Goal: Entertainment & Leisure: Consume media (video, audio)

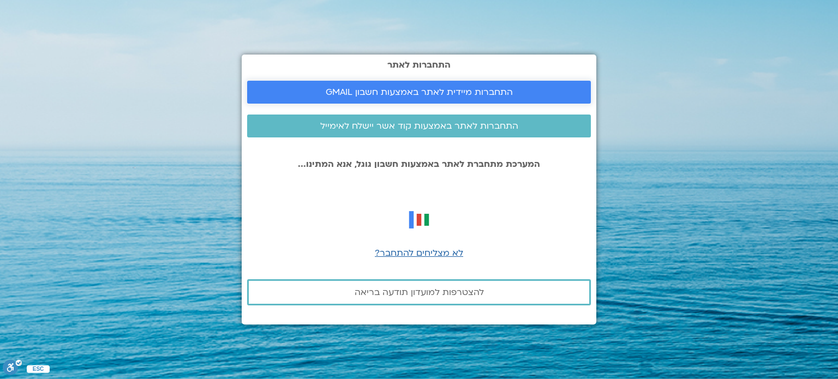
click at [431, 87] on span "התחברות מיידית לאתר באמצעות חשבון GMAIL" at bounding box center [419, 92] width 187 height 10
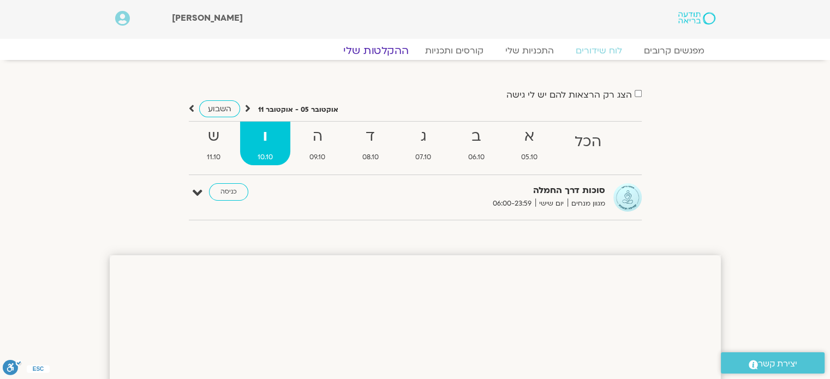
click at [384, 48] on link "ההקלטות שלי" at bounding box center [376, 50] width 92 height 13
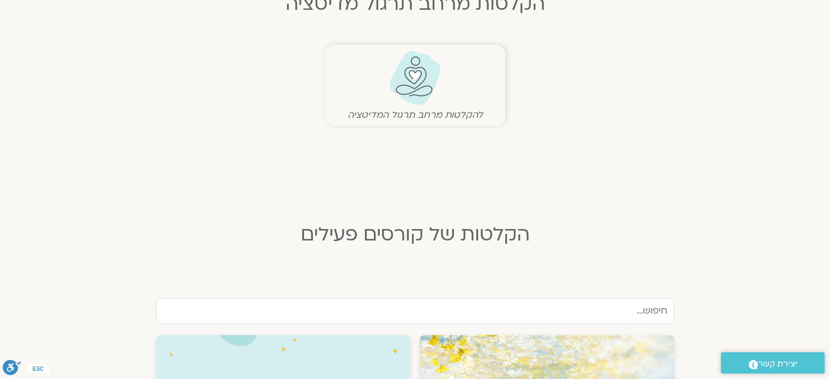
scroll to position [273, 0]
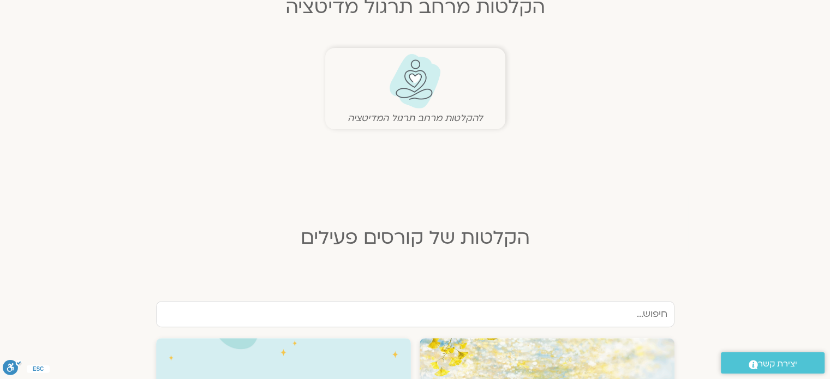
click at [422, 87] on img at bounding box center [415, 81] width 54 height 56
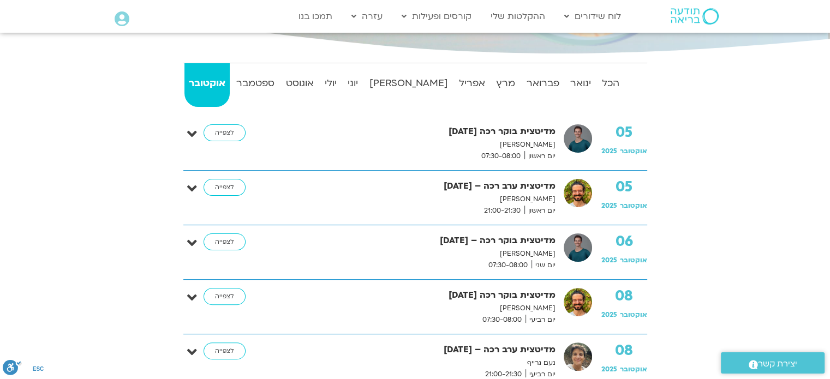
scroll to position [164, 0]
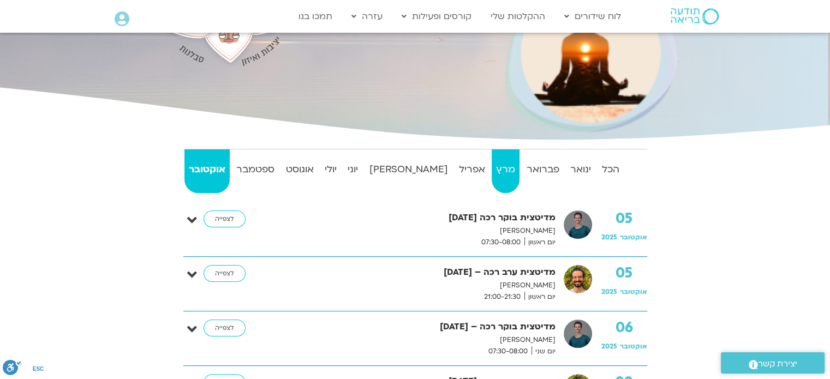
click at [493, 170] on strong "מרץ" at bounding box center [506, 170] width 28 height 16
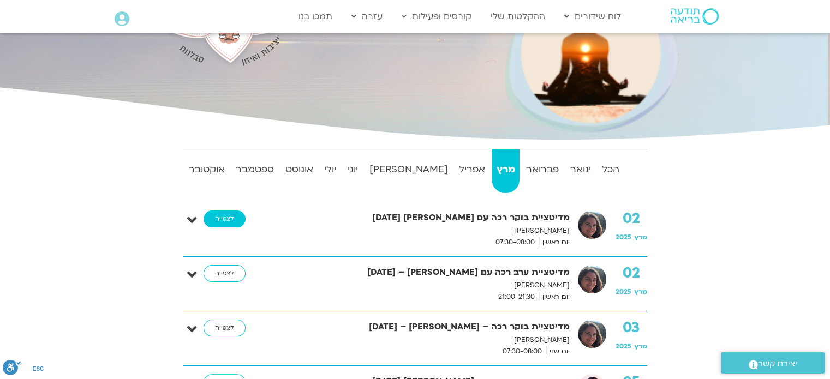
click at [217, 211] on link "לצפייה" at bounding box center [225, 219] width 42 height 17
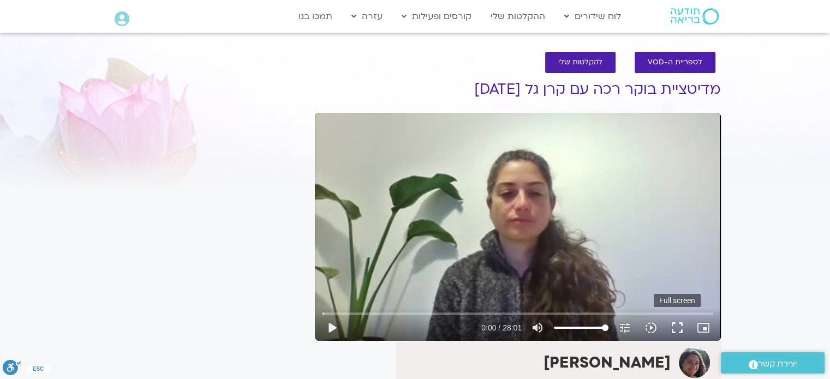
click at [676, 330] on button "fullscreen" at bounding box center [677, 328] width 26 height 26
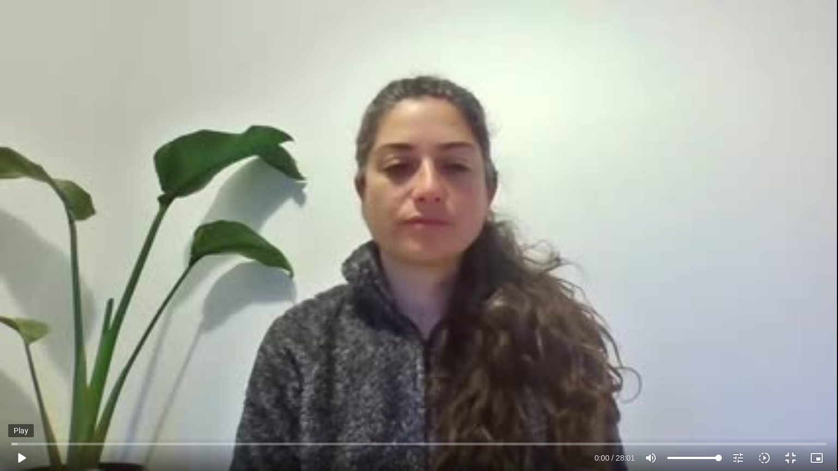
click at [26, 459] on button "play_arrow" at bounding box center [21, 458] width 26 height 26
type input "13.761637"
type input "99.2755681818182"
type input "13.793995"
type input "97.4573863636364"
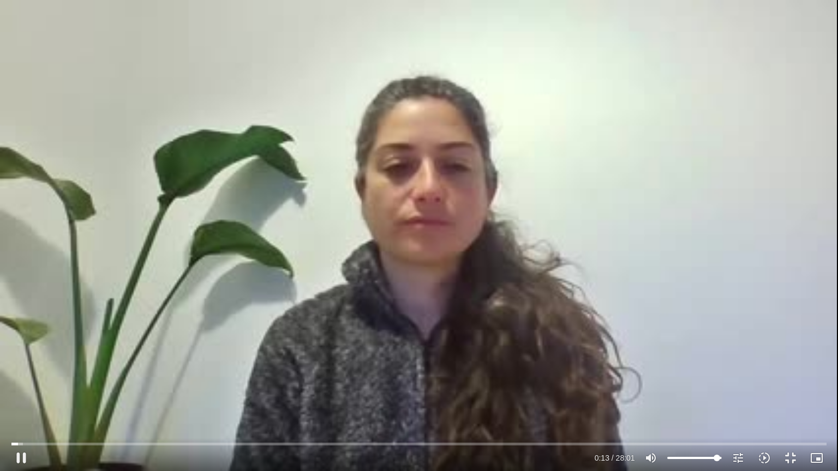
type input "13.827357"
type input "95.6392045454546"
type input "13.844345"
type input "94.7301136363636"
type input "13.861781"
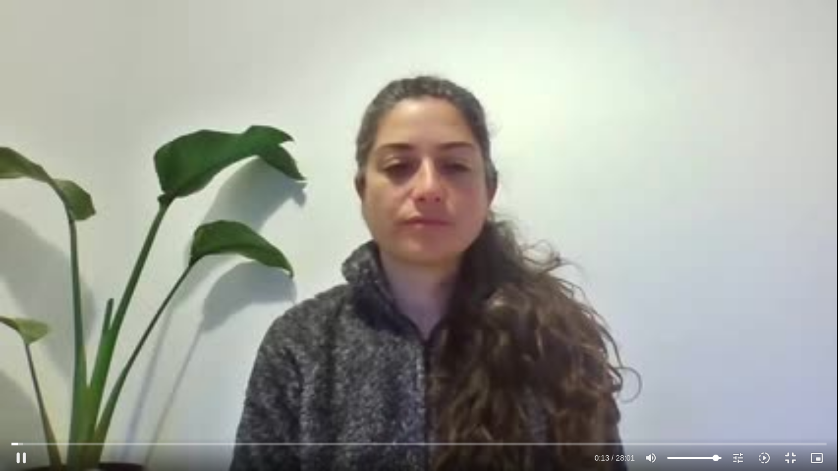
type input "93.8210227272727"
type input "13.893993"
type input "92.9119318181818"
type input "13.927528"
type input "92.0028409090909"
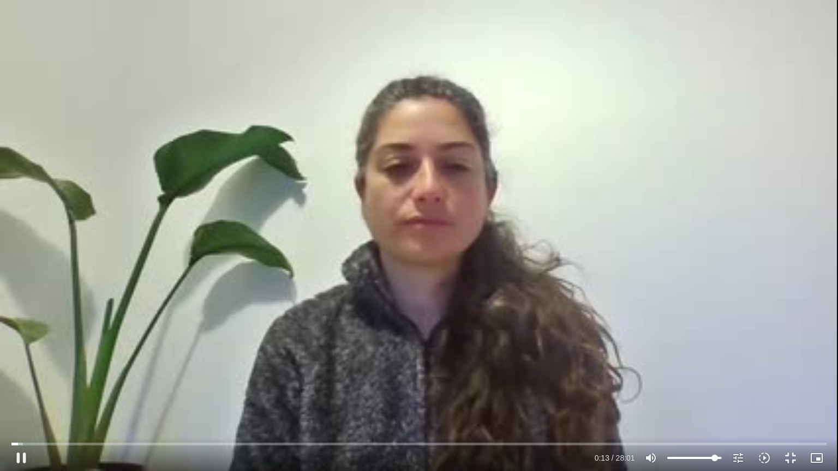
type input "13.944249"
type input "90.1846590909091"
type input "13.977094"
type input "88.3664772727273"
type input "14.061509"
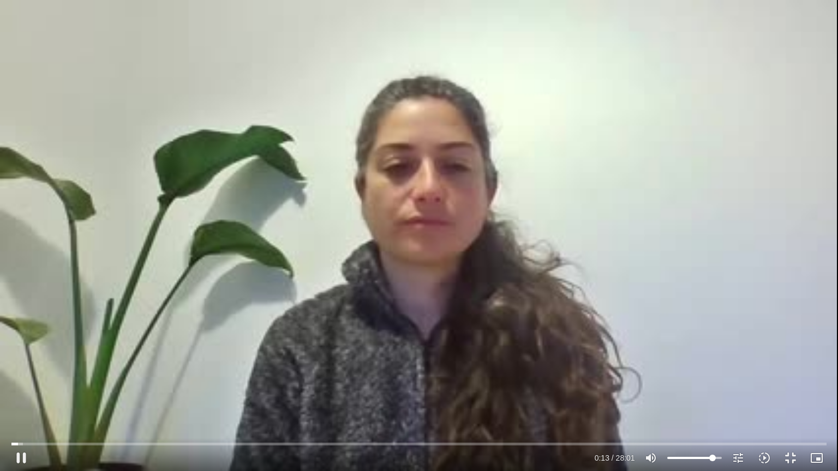
type input "87.4573863636364"
type input "14.07735"
type input "86.5482954545455"
type input "14.110625"
type input "85.6392045454546"
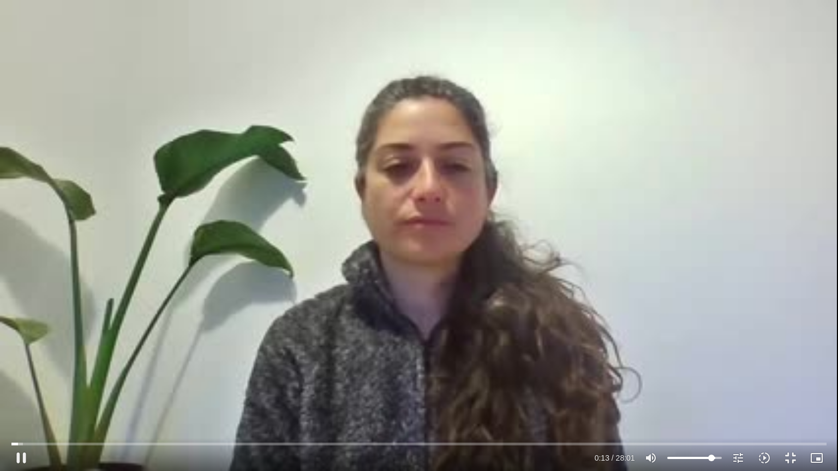
type input "14.261013"
type input "84.7301136363636"
type input "14.296708"
type input "83.8210227272727"
type input "14.343881"
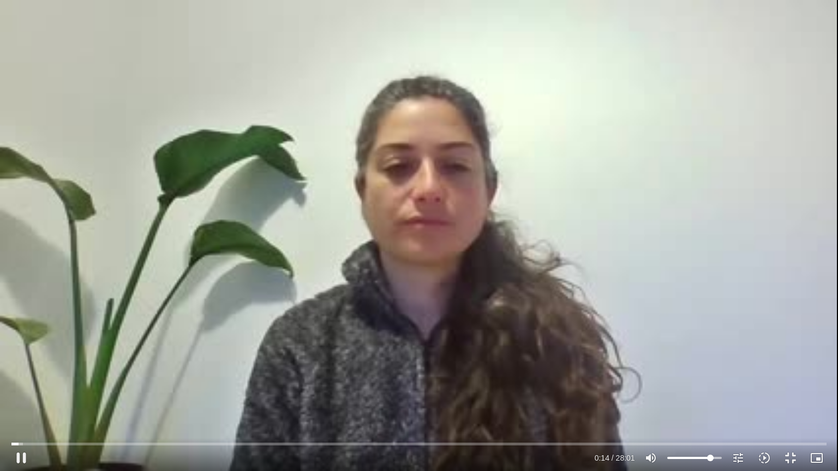
type input "82.0028409090909"
type input "14.377645"
type input "81.09375"
type input "14.410744"
type input "80.1846590909091"
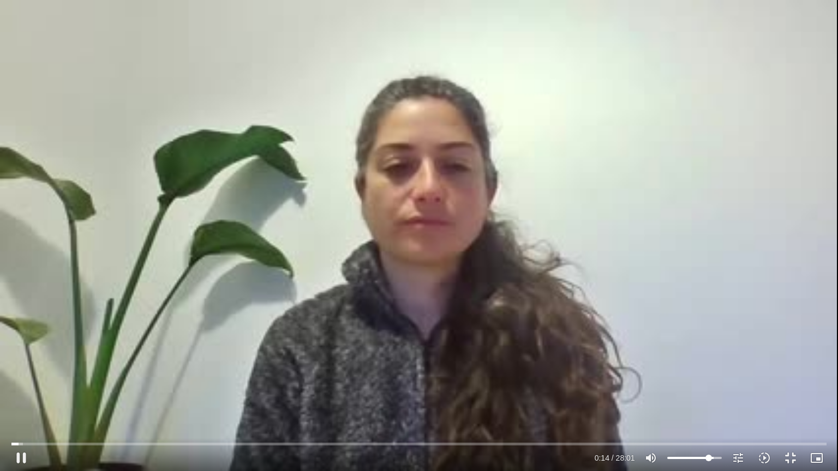
type input "14.426823"
type input "79.2755681818182"
type input "14.443559"
type input "77.4573863636364"
type input "14.460876"
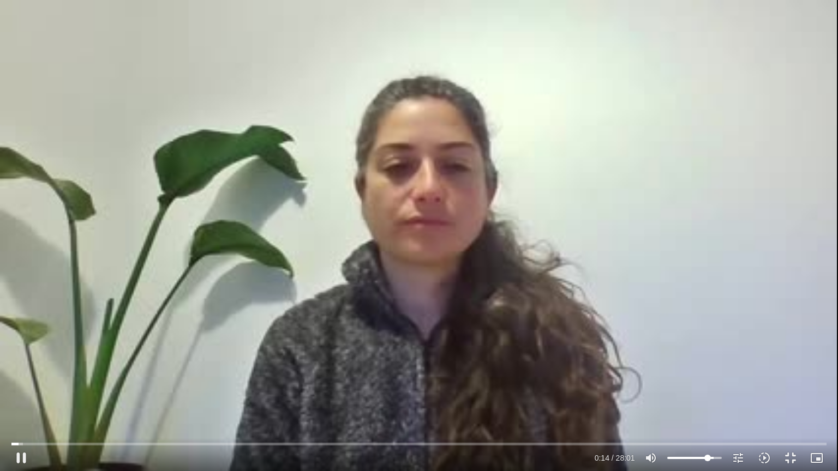
type input "76.5482954545455"
type input "14.477036"
type input "72.9119318181818"
type input "14.493556"
type input "70.1846590909091"
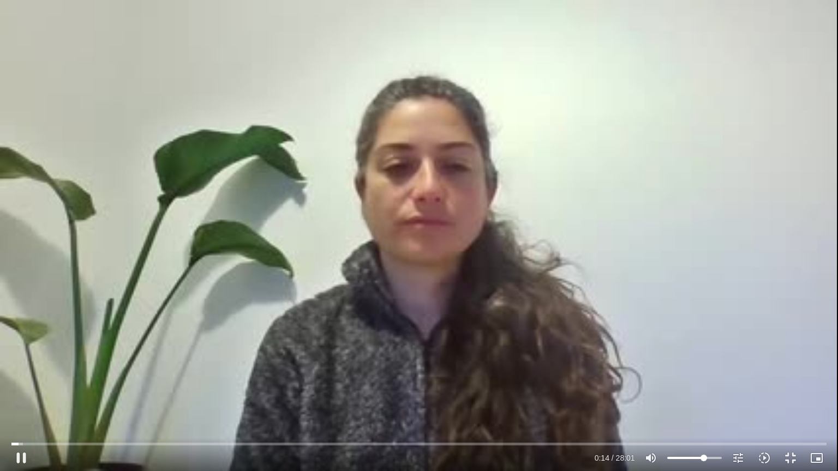
type input "14.546581"
type input "69.2755681818182"
type input "14.55995"
type input "68.3664772727273"
type input "14.57684"
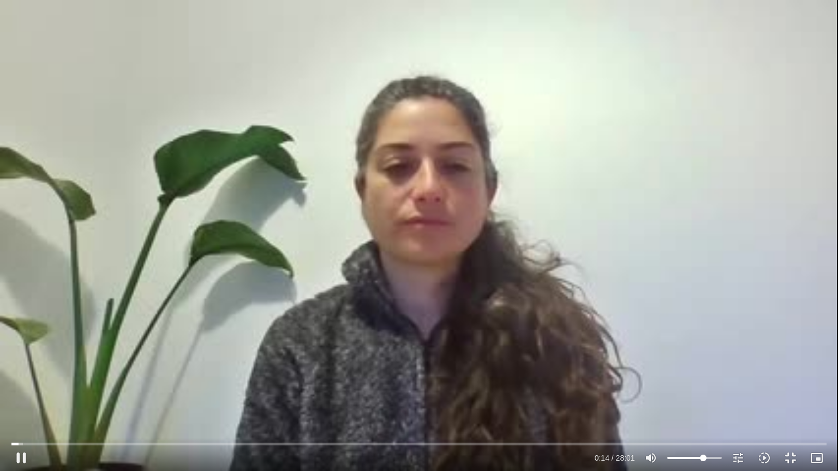
type input "67.4573863636364"
type input "14.910966"
type input "68.3664772727273"
type input "14.943583"
type input "69.2755681818182"
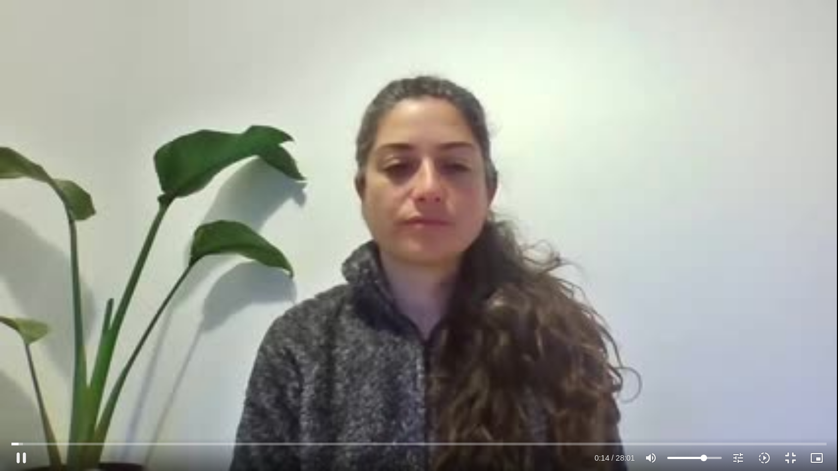
type input "15.00959"
type input "70.1846590909091"
type input "15.026345"
drag, startPoint x: 720, startPoint y: 457, endPoint x: 706, endPoint y: 456, distance: 14.2
type input "72.9119318181818"
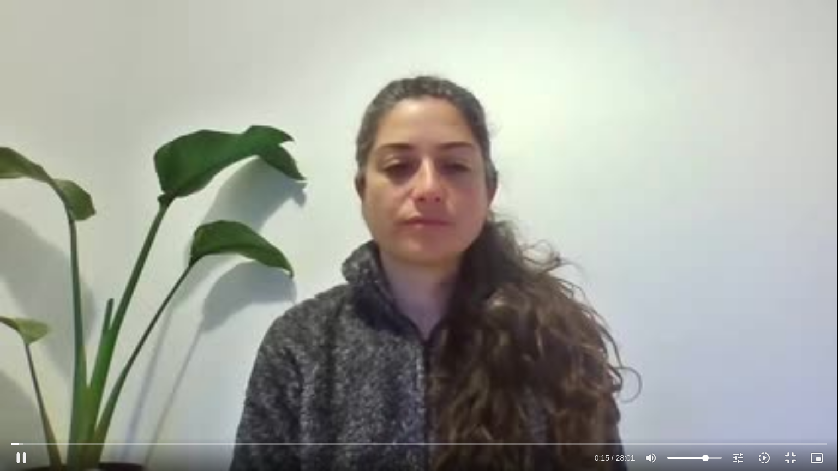
click at [705, 456] on input "Volume" at bounding box center [694, 458] width 55 height 7
click at [790, 461] on button "fullscreen_exit" at bounding box center [791, 458] width 26 height 26
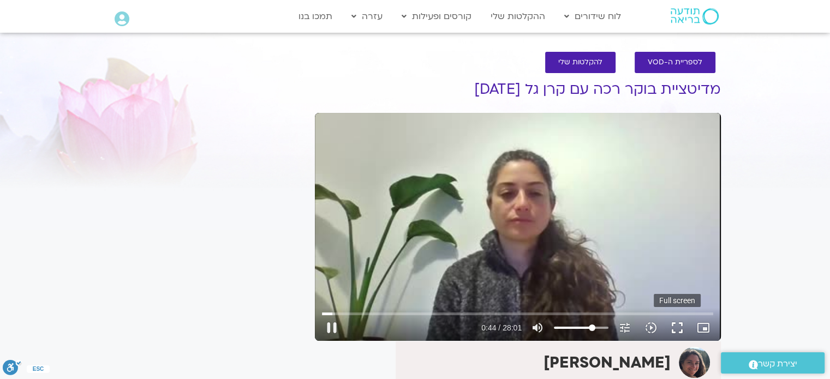
click at [680, 326] on button "fullscreen" at bounding box center [677, 328] width 26 height 26
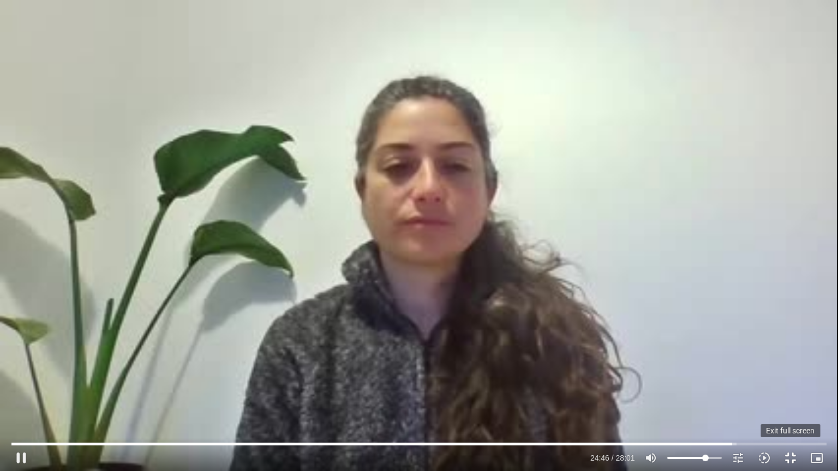
click at [791, 461] on button "fullscreen_exit" at bounding box center [791, 458] width 26 height 26
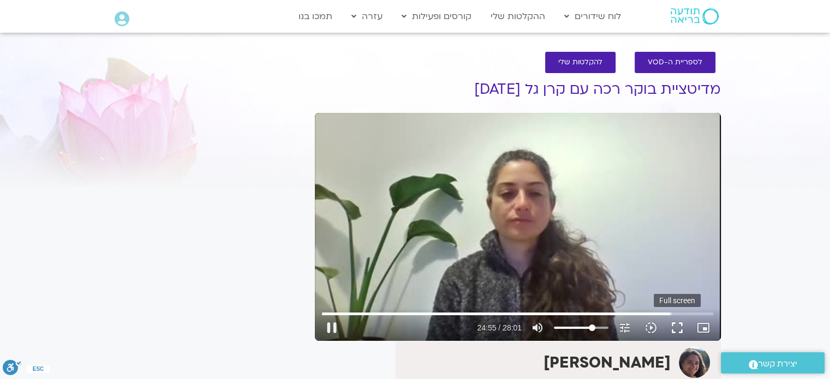
click at [679, 328] on button "fullscreen" at bounding box center [677, 328] width 26 height 26
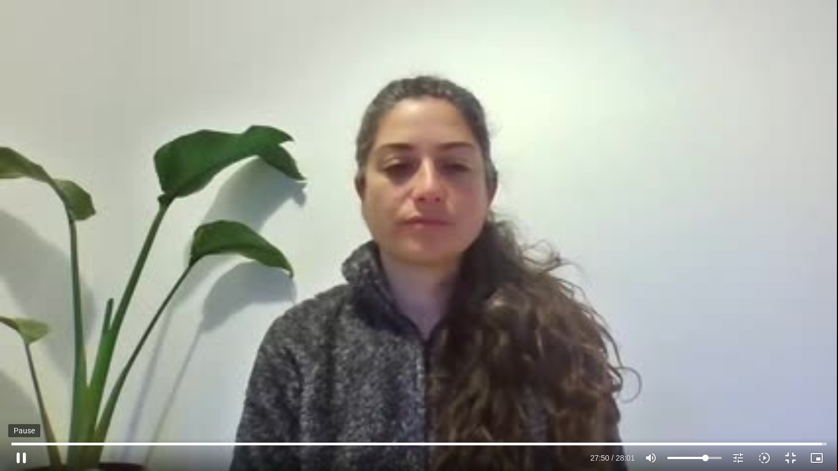
click at [22, 454] on button "pause" at bounding box center [21, 458] width 26 height 26
type input "1670.808304"
click at [788, 458] on button "fullscreen_exit" at bounding box center [791, 458] width 26 height 26
